Goal: Transaction & Acquisition: Download file/media

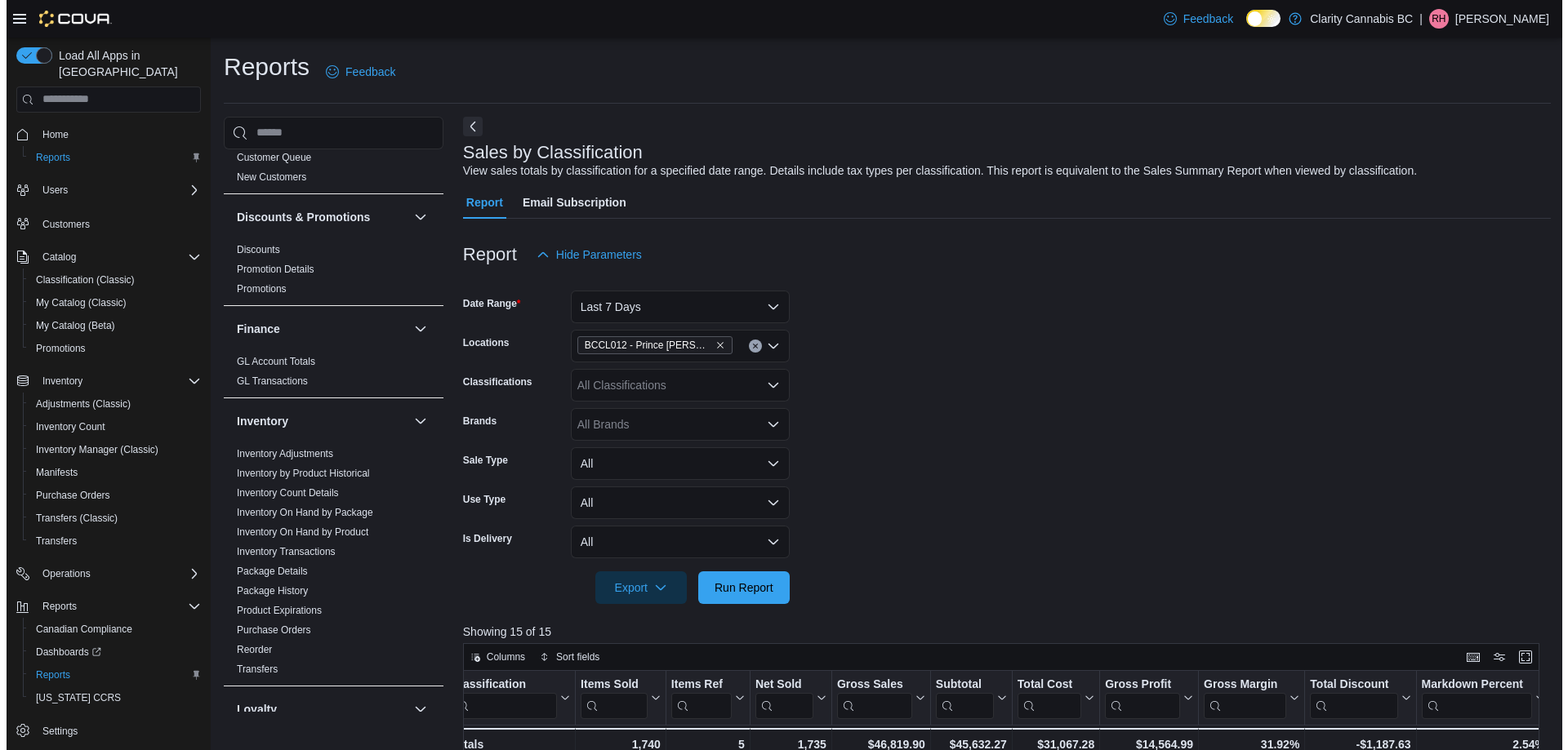
scroll to position [327, 0]
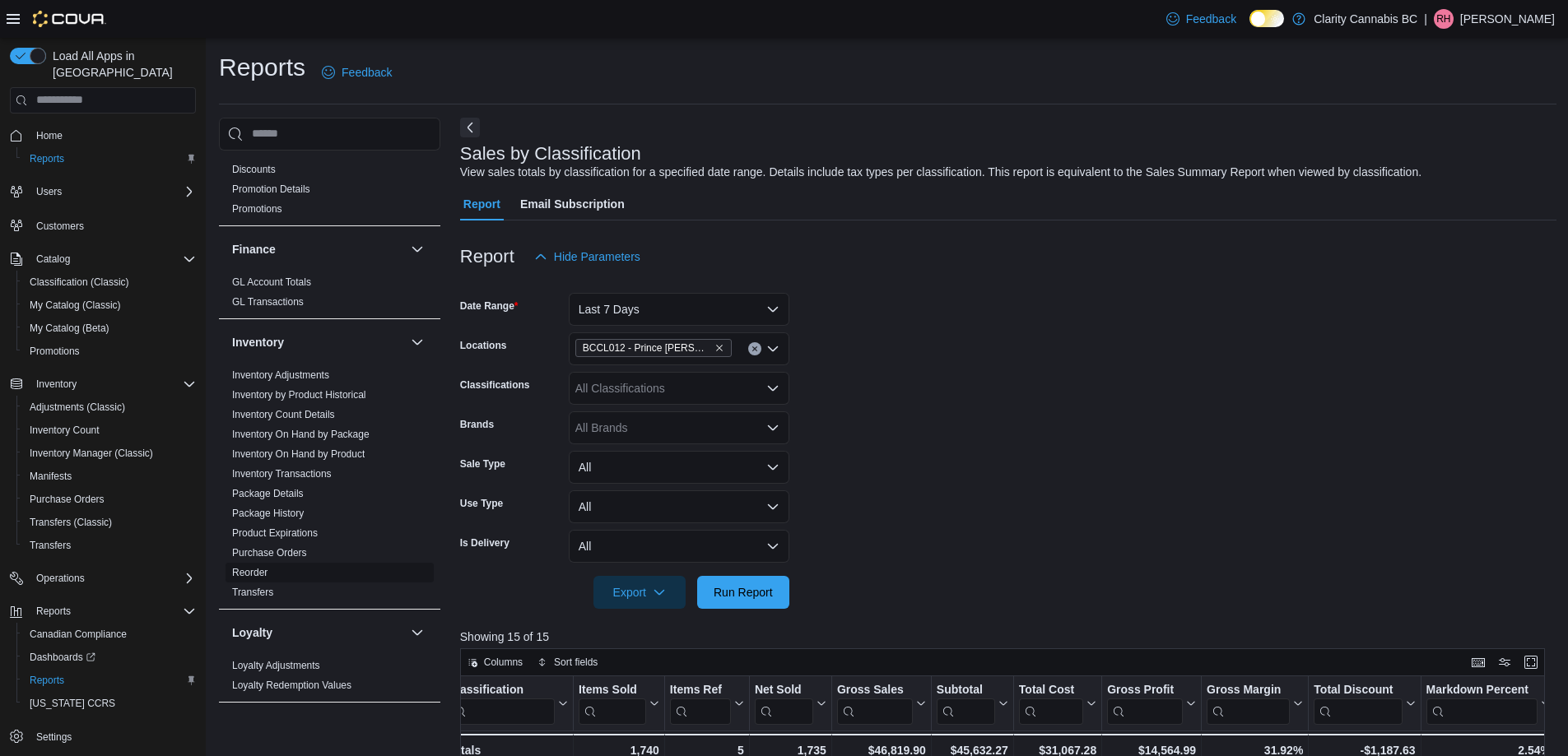
click at [252, 573] on link "Reorder" at bounding box center [249, 573] width 35 height 12
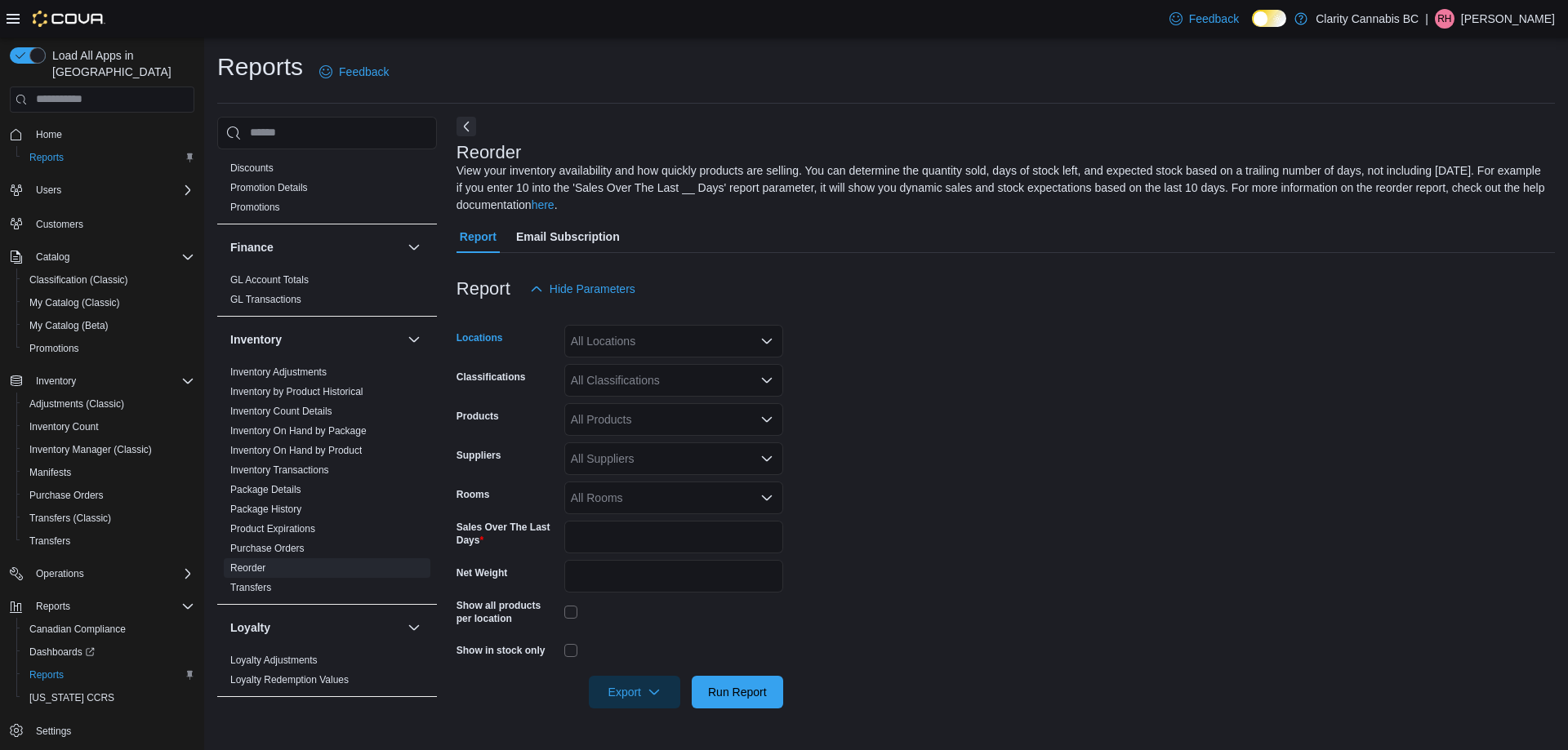
click at [627, 341] on div "All Locations" at bounding box center [673, 341] width 218 height 33
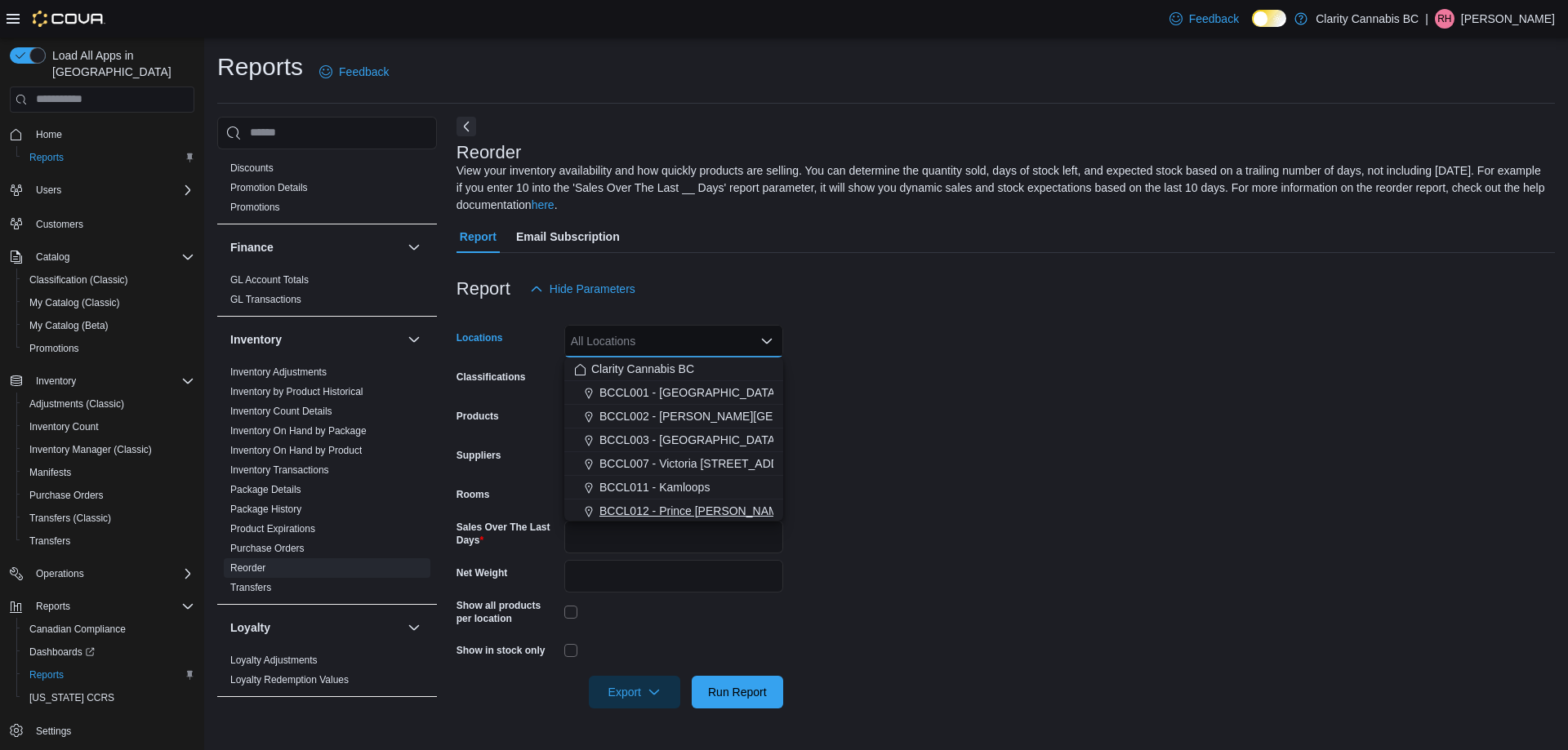
click at [687, 512] on span "BCCL012 - Prince [PERSON_NAME]" at bounding box center [694, 510] width 190 height 16
drag, startPoint x: 1227, startPoint y: 371, endPoint x: 1002, endPoint y: 377, distance: 225.1
click at [1224, 371] on form "Locations BCCL012 - [GEOGRAPHIC_DATA][PERSON_NAME] Combo box. Selected. BCCL012…" at bounding box center [1005, 507] width 1098 height 403
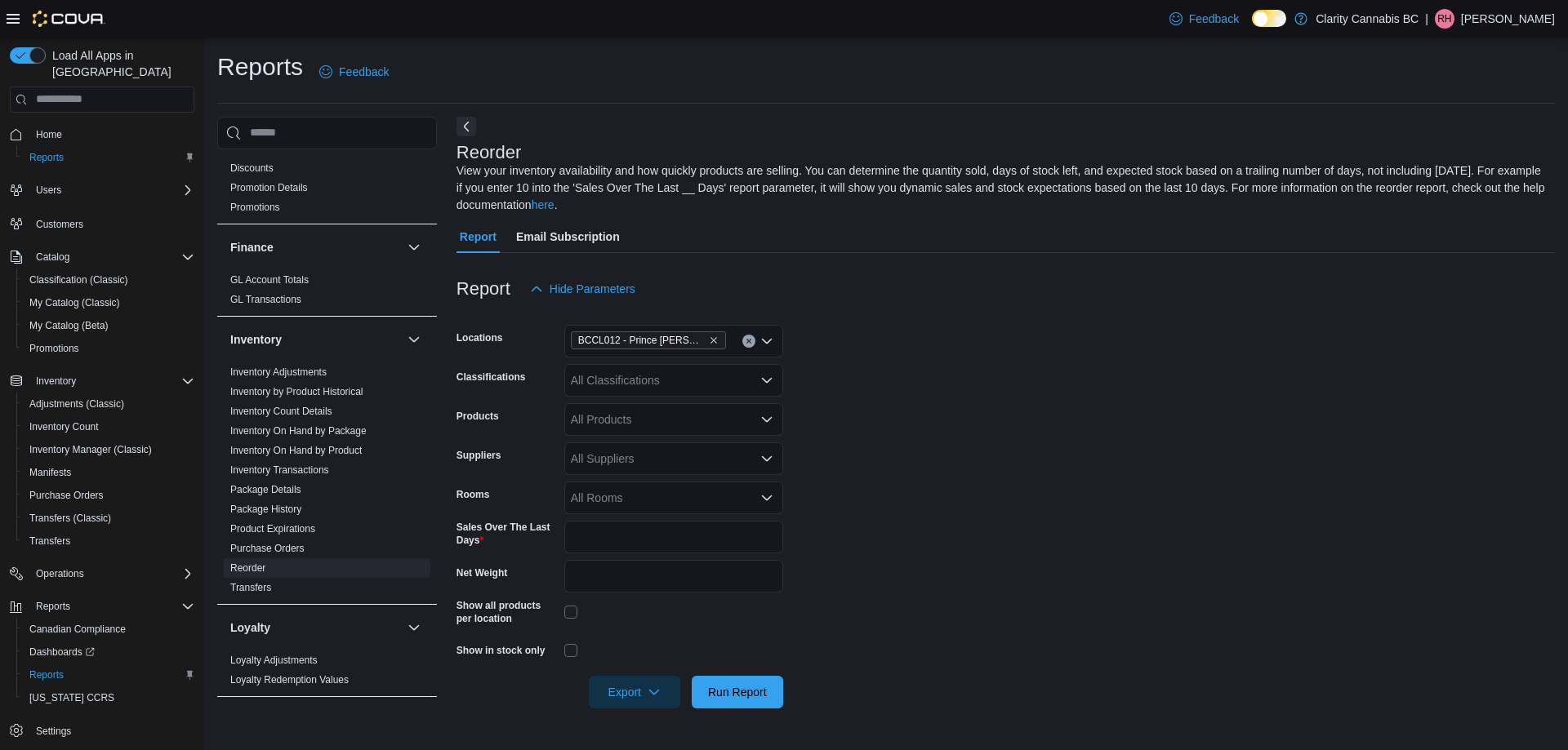
click at [682, 464] on div "All Suppliers" at bounding box center [673, 459] width 218 height 33
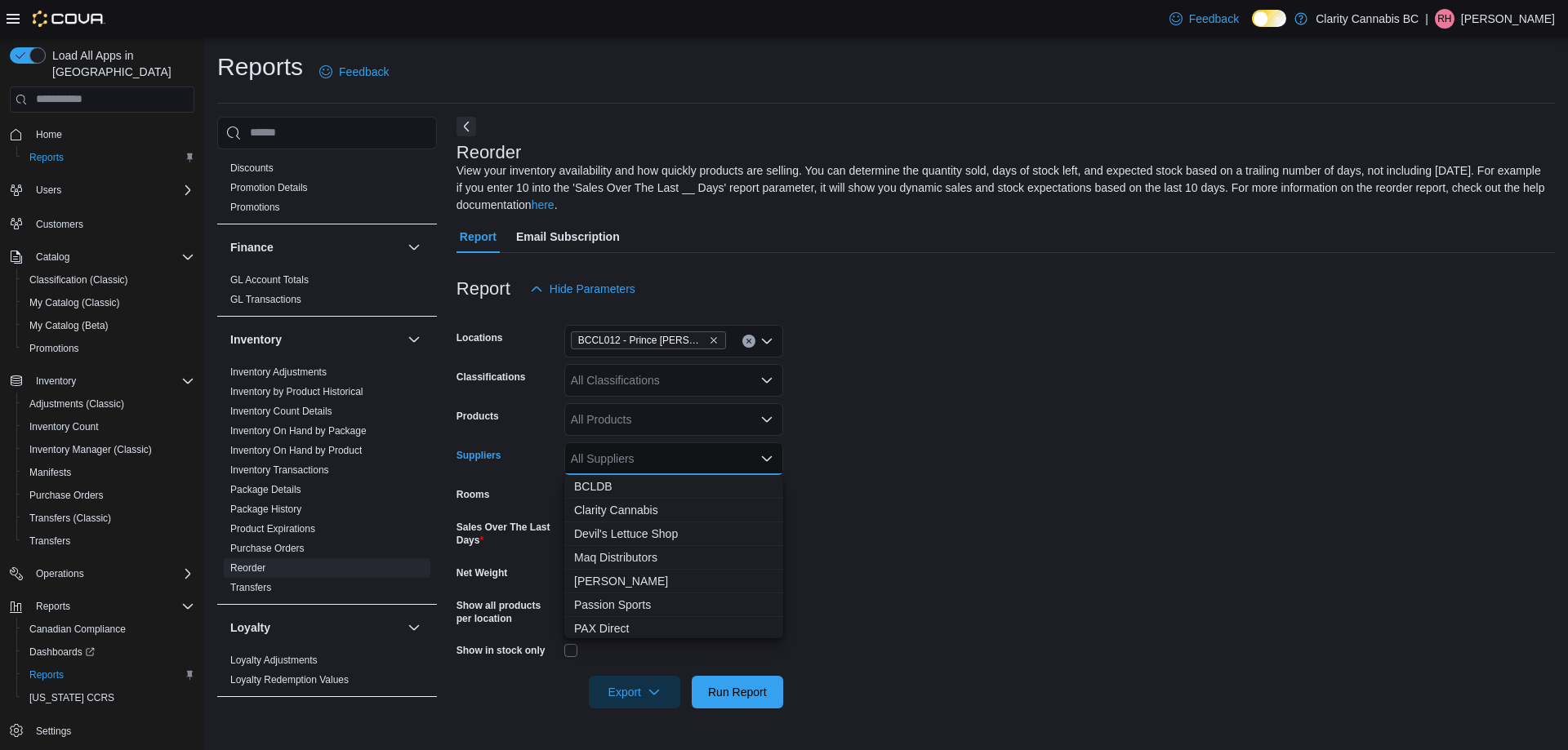
drag, startPoint x: 608, startPoint y: 485, endPoint x: 852, endPoint y: 485, distance: 244.0
click at [608, 485] on span "BCLDB" at bounding box center [673, 486] width 199 height 16
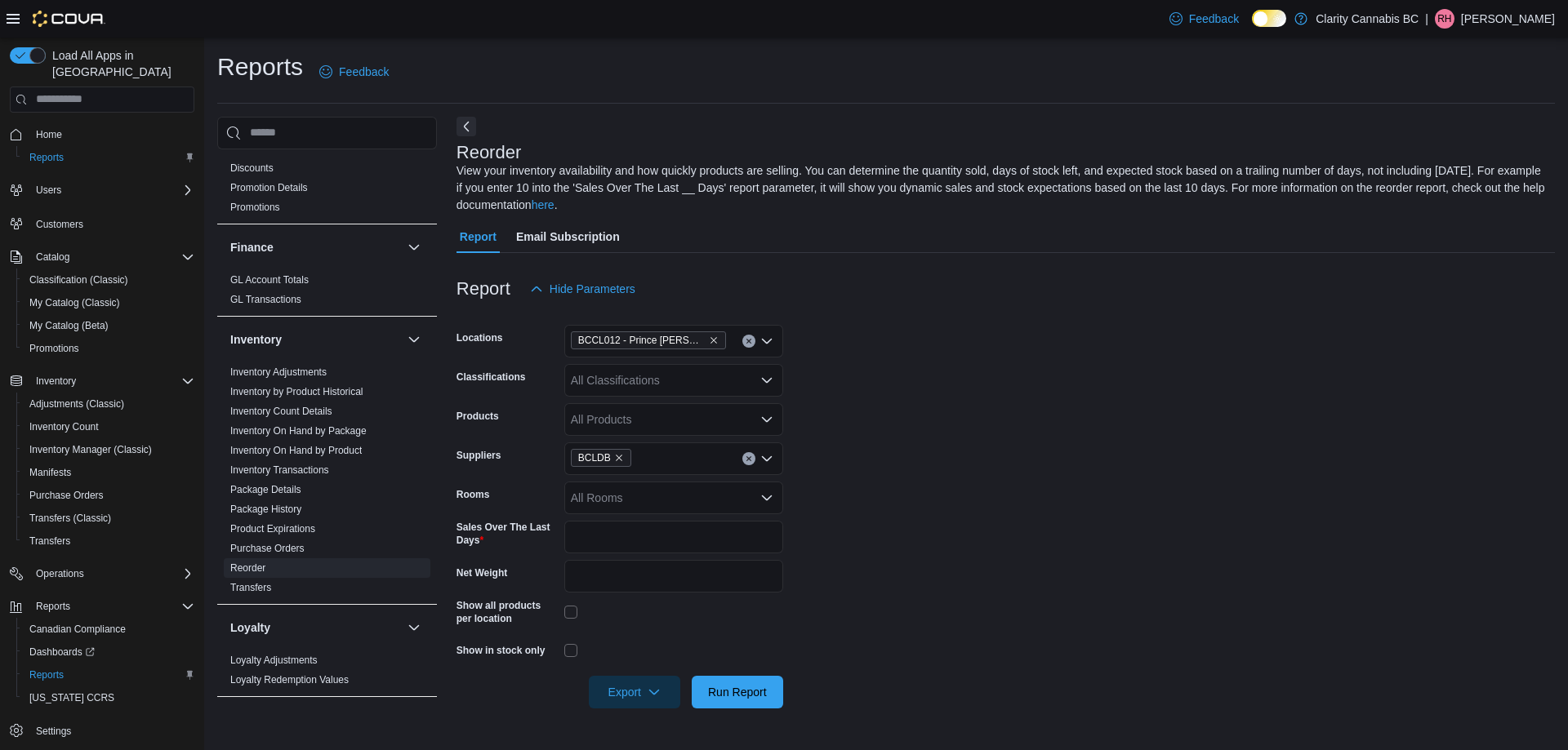
click at [1228, 484] on form "Locations BCCL012 - Prince Rupert Classifications All Classifications Products …" at bounding box center [1005, 507] width 1098 height 403
click at [659, 692] on icon "button" at bounding box center [654, 691] width 13 height 13
click at [663, 594] on span "Export to Excel" at bounding box center [637, 593] width 74 height 13
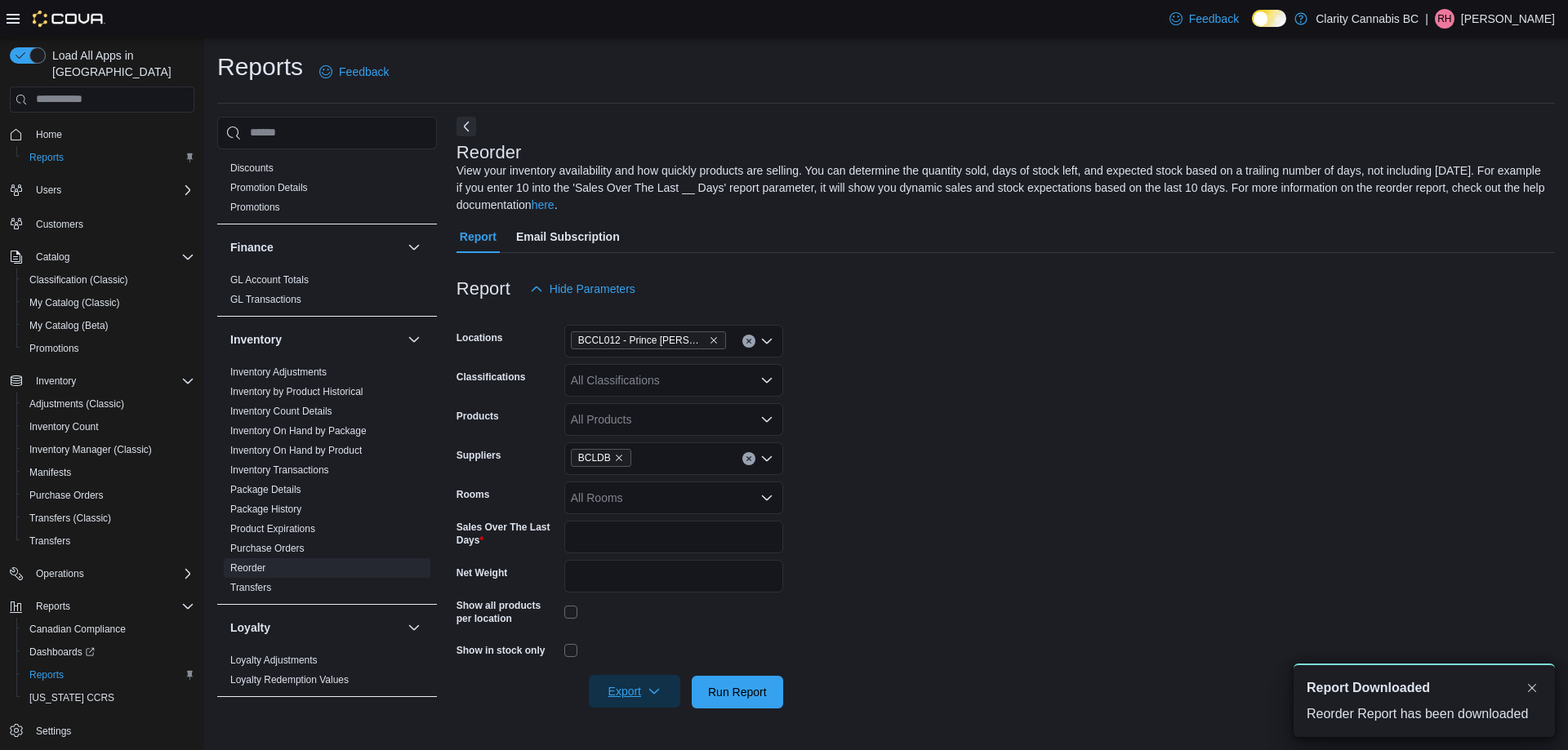
scroll to position [0, 0]
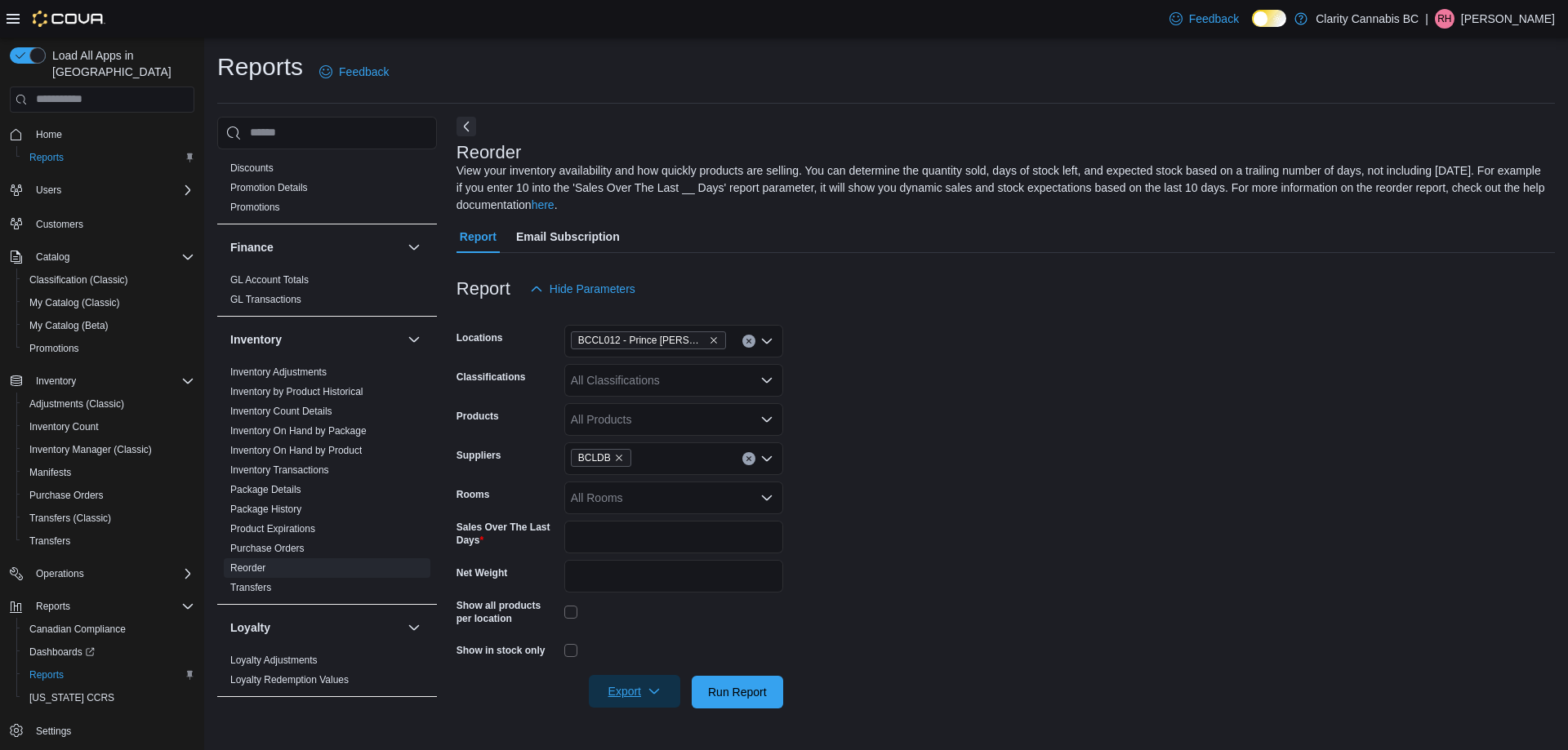
click at [1050, 487] on form "Locations BCCL012 - Prince Rupert Classifications All Classifications Products …" at bounding box center [1005, 507] width 1098 height 403
